Goal: Task Accomplishment & Management: Complete application form

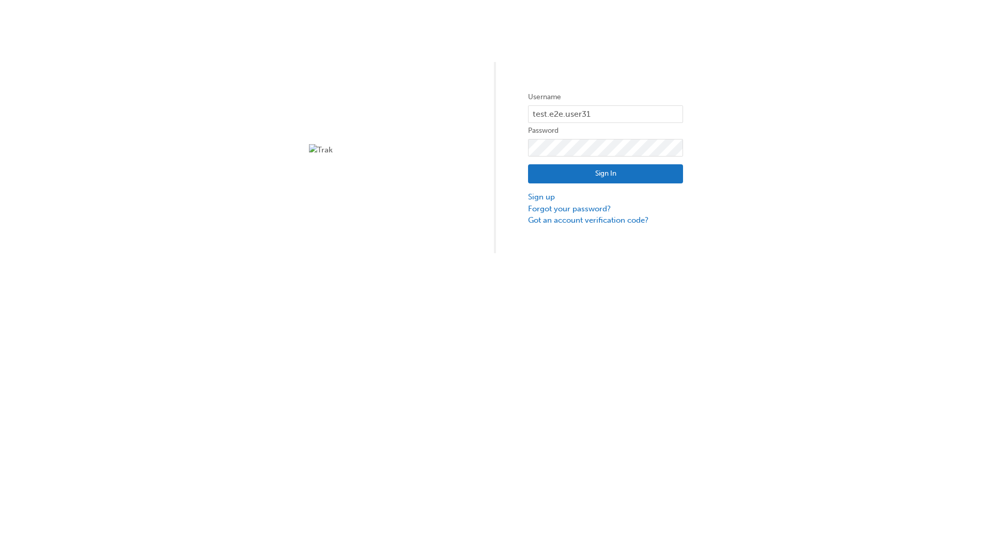
type input "test.e2e.user31"
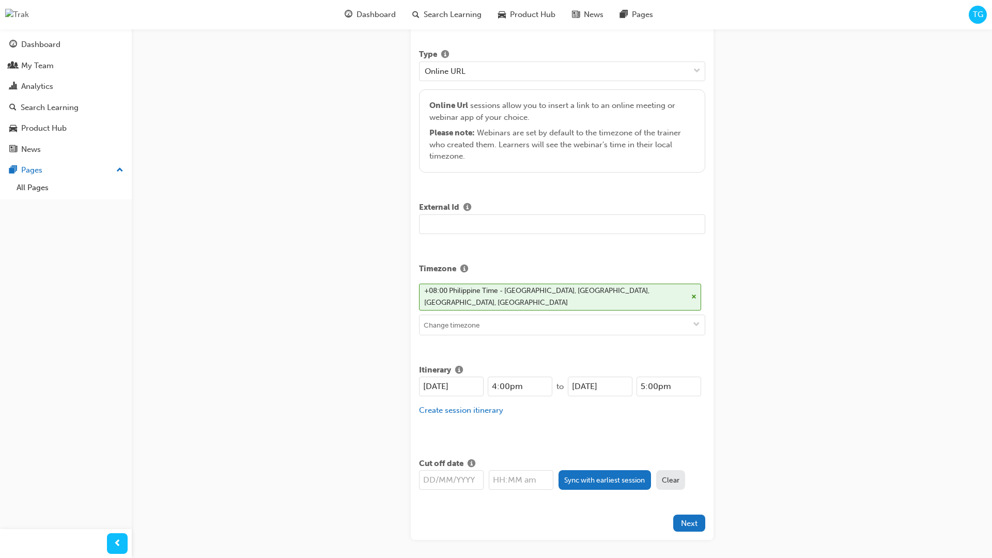
type input "Title for testing purposes"
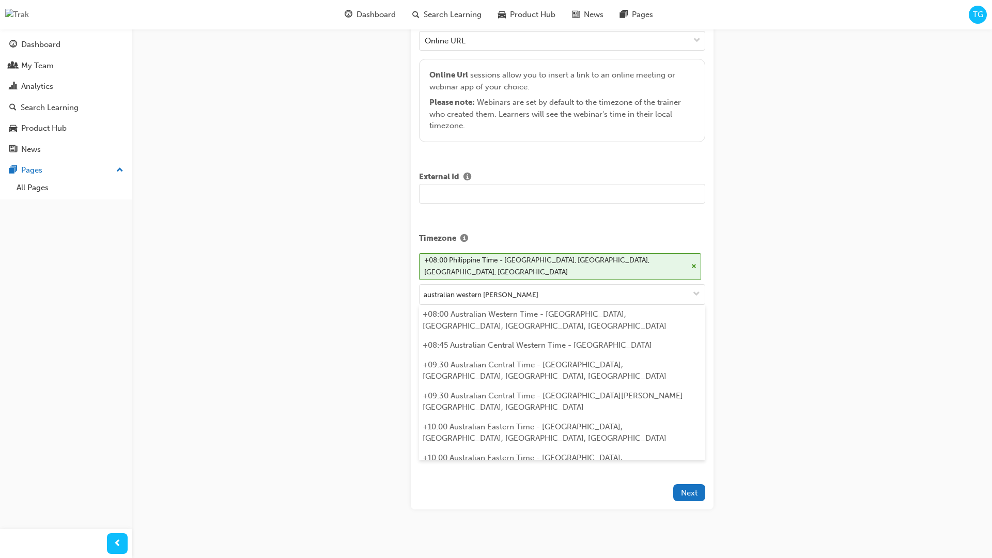
type input "australian western time"
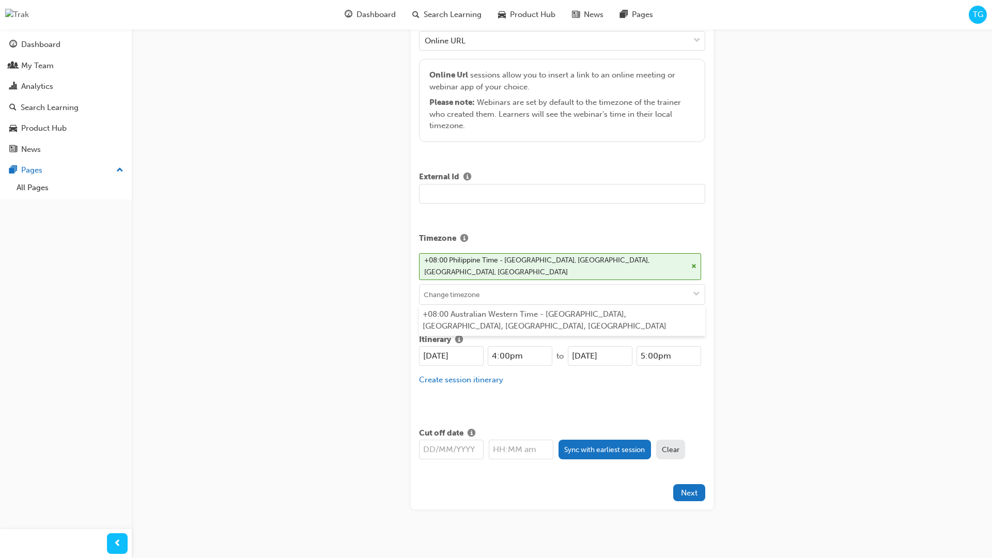
type input "[DATE]"
type input "4:00pm"
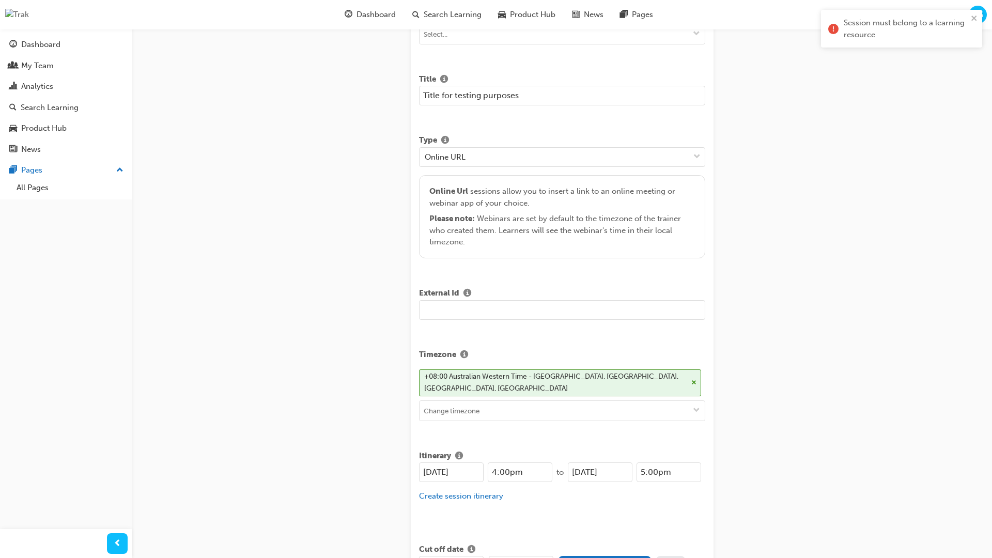
scroll to position [0, 0]
